Goal: Communication & Community: Participate in discussion

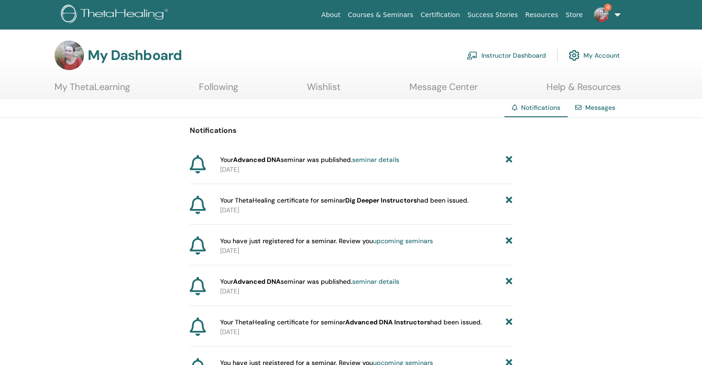
click at [612, 13] on span "4" at bounding box center [602, 14] width 22 height 7
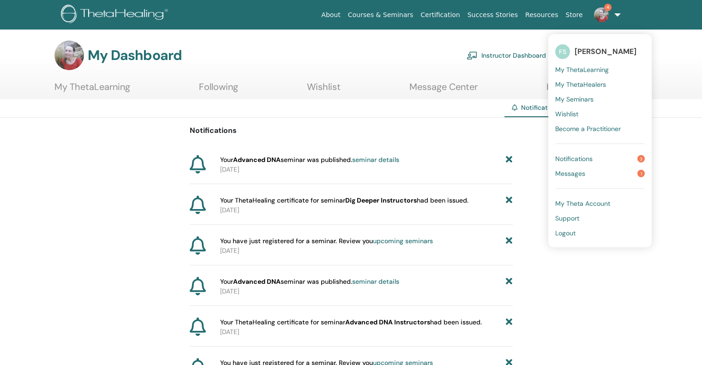
click at [573, 159] on span "Notifications" at bounding box center [573, 159] width 37 height 8
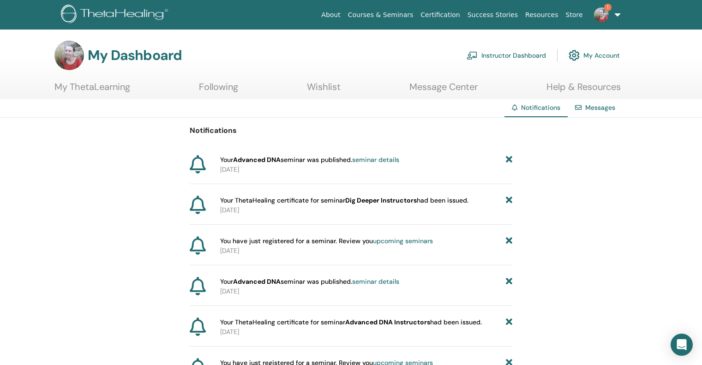
click at [365, 159] on link "seminar details" at bounding box center [375, 160] width 47 height 8
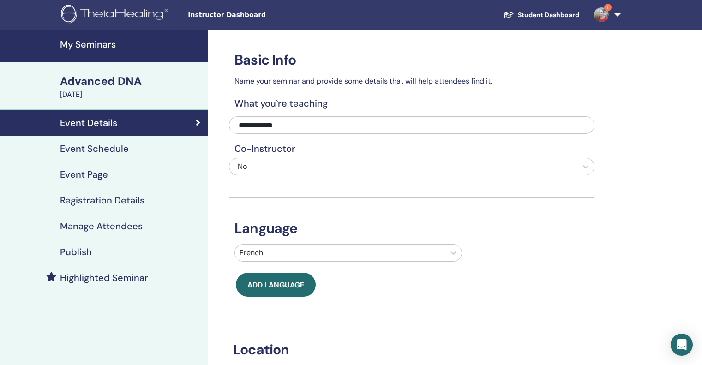
click at [605, 11] on img at bounding box center [601, 14] width 15 height 15
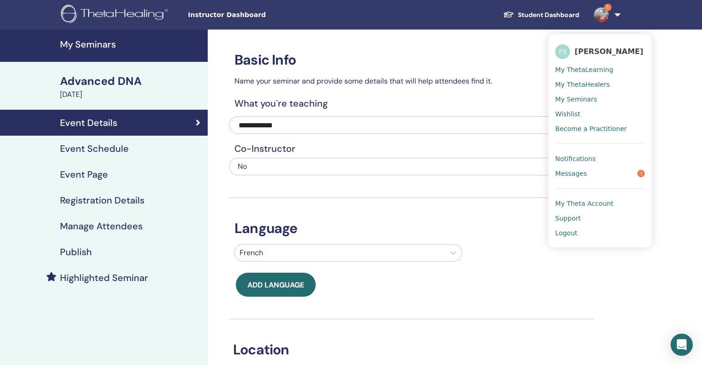
click at [579, 174] on span "Messages" at bounding box center [571, 173] width 32 height 8
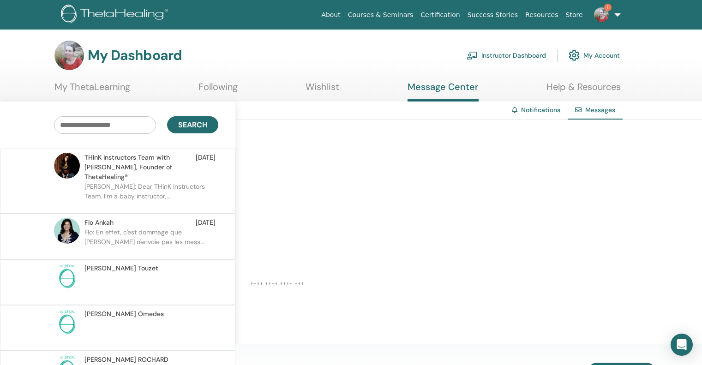
click at [163, 168] on span "THInK Instructors Team with [PERSON_NAME], Founder of ThetaHealing®" at bounding box center [139, 167] width 111 height 29
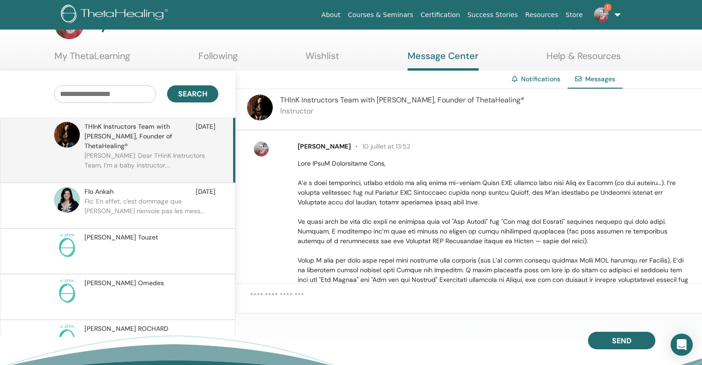
scroll to position [28, 0]
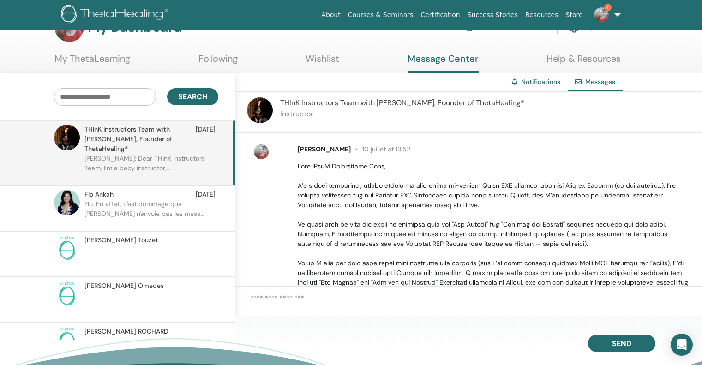
click at [459, 211] on p at bounding box center [495, 264] width 394 height 204
click at [199, 154] on p "[PERSON_NAME]: Dear THinK Instructors Team, I’m a baby instructor,..." at bounding box center [151, 168] width 134 height 28
click at [683, 340] on div "Open Intercom Messenger" at bounding box center [682, 345] width 24 height 24
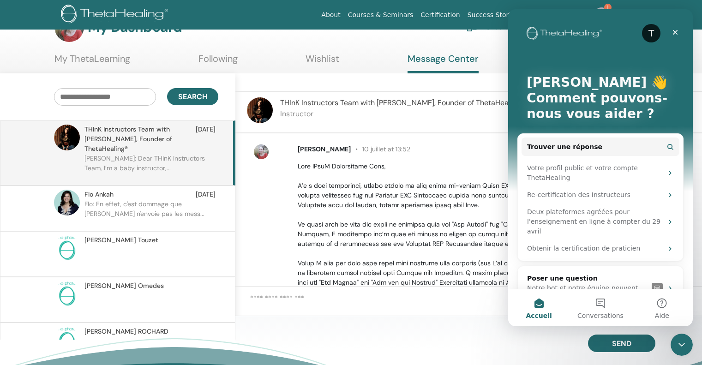
scroll to position [17, 0]
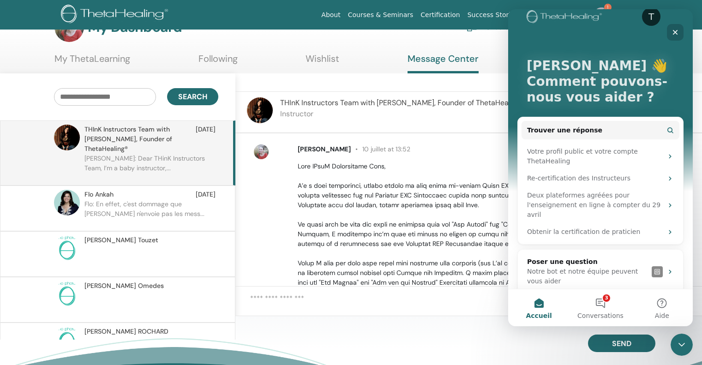
click at [677, 30] on icon "Fermer" at bounding box center [675, 32] width 7 height 7
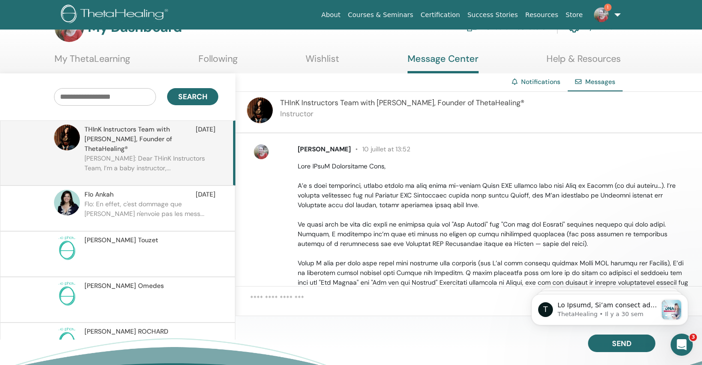
scroll to position [0, 0]
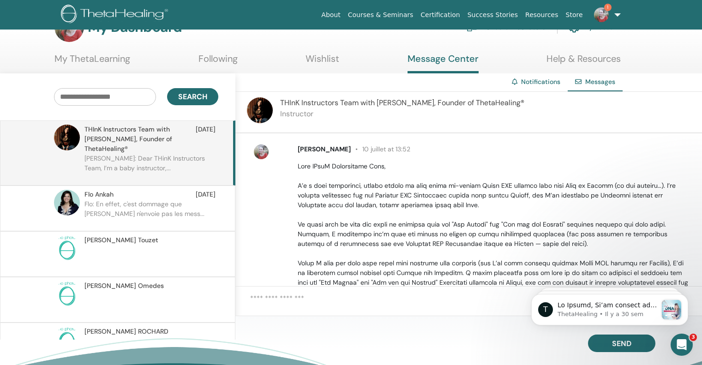
click at [121, 138] on span "THInK Instructors Team with [PERSON_NAME], Founder of ThetaHealing®" at bounding box center [139, 139] width 111 height 29
click at [354, 103] on span "THInK Instructors Team with [PERSON_NAME], Founder of ThetaHealing®" at bounding box center [402, 103] width 244 height 10
click at [263, 111] on img at bounding box center [260, 110] width 26 height 26
click at [615, 12] on link "1" at bounding box center [606, 15] width 38 height 30
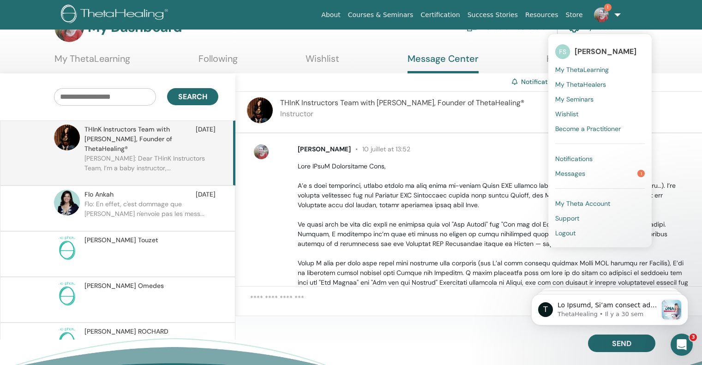
click at [573, 233] on span "Logout" at bounding box center [565, 233] width 20 height 8
